Goal: Check status: Check status

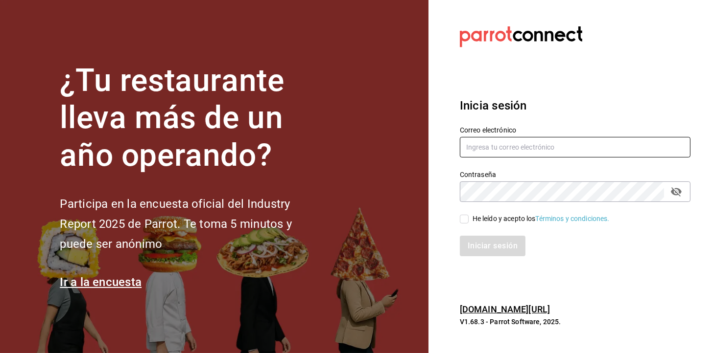
type input "administracion@eventoslienzocharronaucalpan.com"
click at [471, 208] on div "He leído y acepto los Términos y condiciones." at bounding box center [569, 213] width 242 height 23
click at [469, 215] on span "He leído y acepto los Términos y condiciones." at bounding box center [538, 219] width 141 height 10
click at [468, 215] on input "He leído y acepto los Términos y condiciones." at bounding box center [464, 219] width 9 height 9
checkbox input "true"
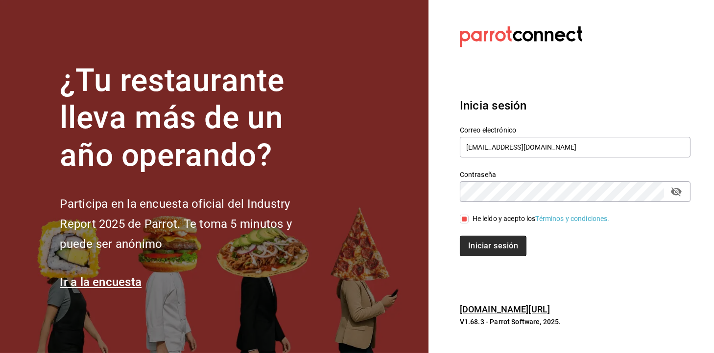
click at [495, 249] on button "Iniciar sesión" at bounding box center [493, 246] width 67 height 21
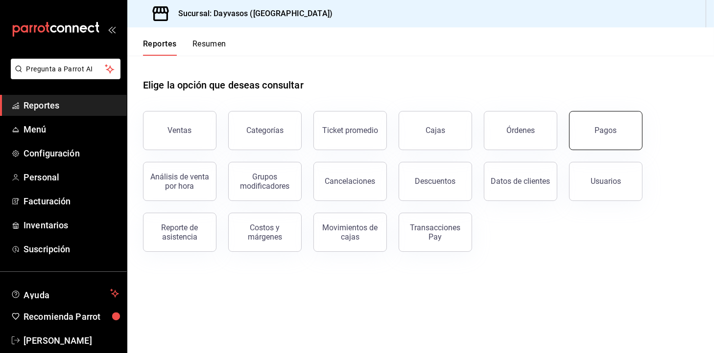
click at [615, 127] on div "Pagos" at bounding box center [606, 130] width 22 height 9
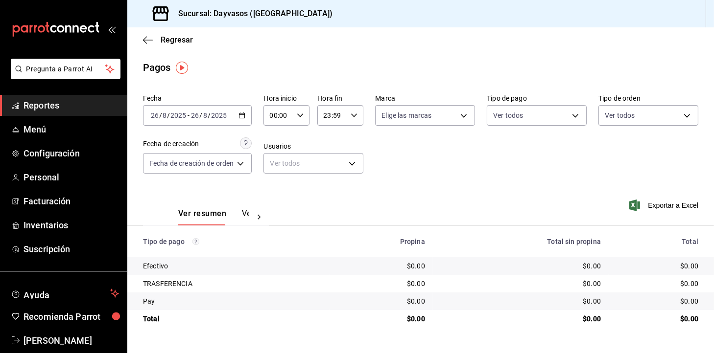
click at [240, 111] on div "[DATE] [DATE] - [DATE] [DATE]" at bounding box center [197, 115] width 109 height 21
click at [245, 115] on icon "button" at bounding box center [241, 115] width 7 height 7
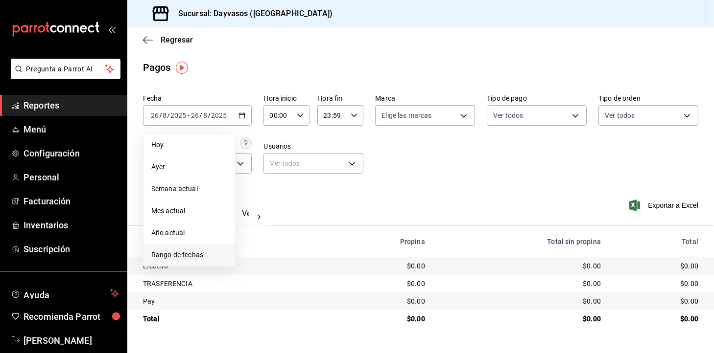
click at [171, 255] on span "Rango de fechas" at bounding box center [189, 255] width 76 height 10
click at [306, 249] on button "21" at bounding box center [307, 245] width 17 height 18
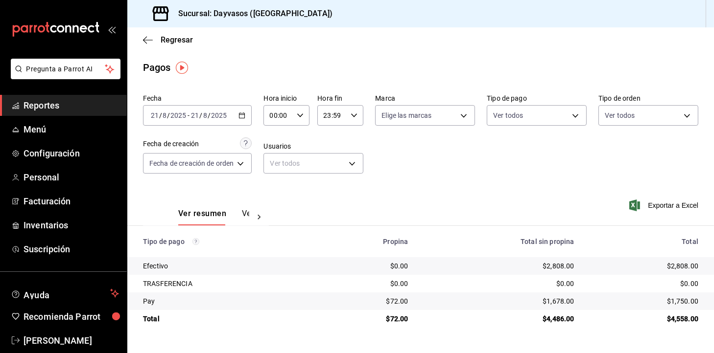
click at [490, 186] on div "Ver resumen Ver pagos Exportar a Excel" at bounding box center [420, 211] width 586 height 52
click at [241, 110] on div "[DATE] [DATE] - [DATE] [DATE]" at bounding box center [197, 115] width 109 height 21
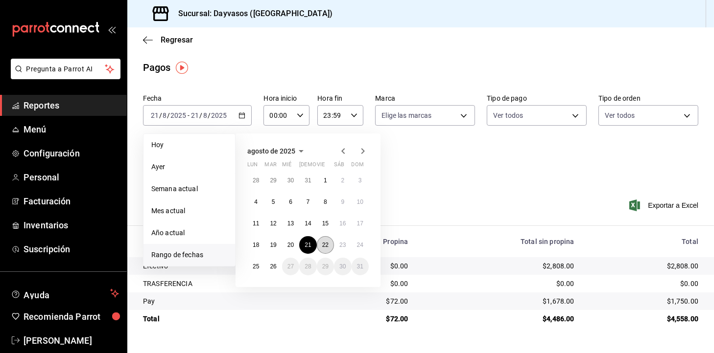
click at [325, 249] on button "22" at bounding box center [325, 245] width 17 height 18
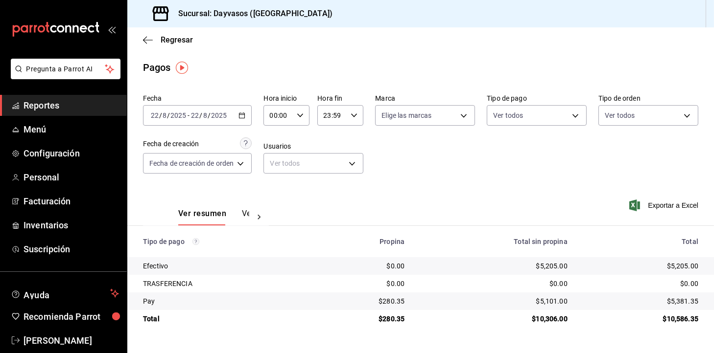
click at [240, 120] on div "[DATE] [DATE] - [DATE] [DATE]" at bounding box center [197, 115] width 109 height 21
click at [244, 116] on icon "button" at bounding box center [241, 115] width 7 height 7
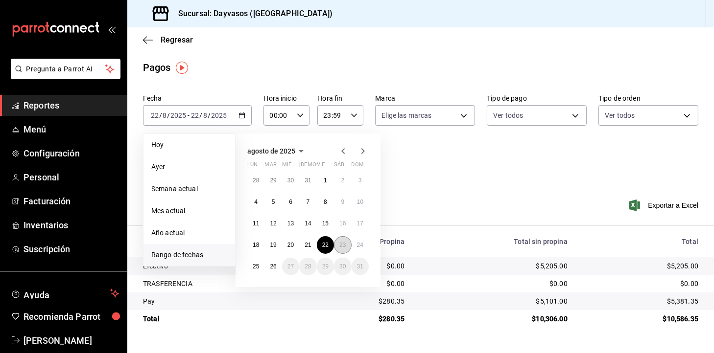
click at [340, 245] on abbr "23" at bounding box center [342, 245] width 6 height 7
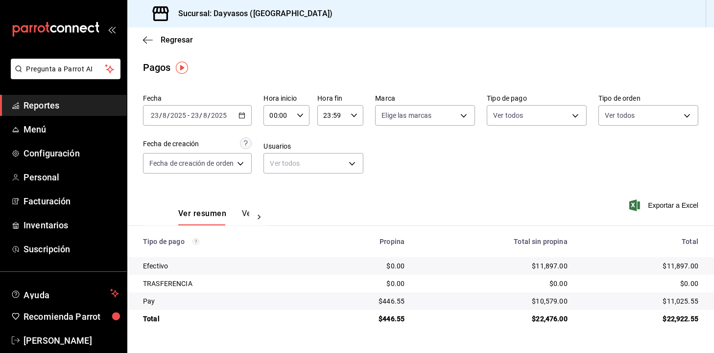
click at [666, 268] on div "$11,897.00" at bounding box center [640, 266] width 115 height 10
drag, startPoint x: 666, startPoint y: 268, endPoint x: 666, endPoint y: 256, distance: 12.2
click at [666, 256] on table "Tipo de pago Propina Total sin propina Total Efectivo $0.00 $11,897.00 $11,897.…" at bounding box center [420, 277] width 586 height 102
click at [687, 298] on div "$11,025.55" at bounding box center [640, 302] width 115 height 10
click at [245, 113] on icon "button" at bounding box center [241, 115] width 7 height 7
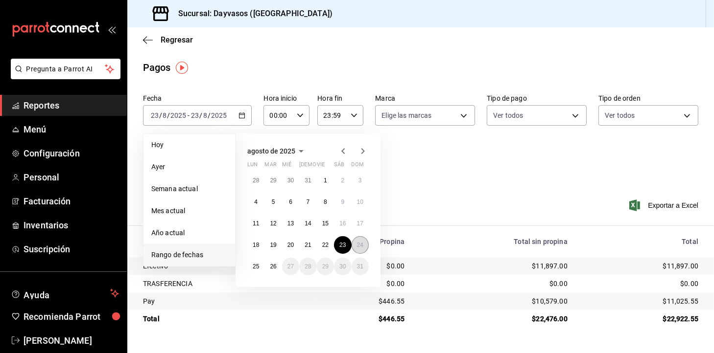
click at [360, 247] on abbr "24" at bounding box center [360, 245] width 6 height 7
